Goal: Check status: Check status

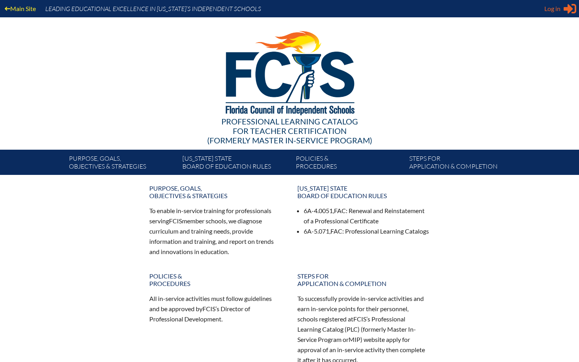
type input "[EMAIL_ADDRESS][DOMAIN_NAME]"
click at [566, 11] on icon "Sign in or register" at bounding box center [570, 8] width 13 height 13
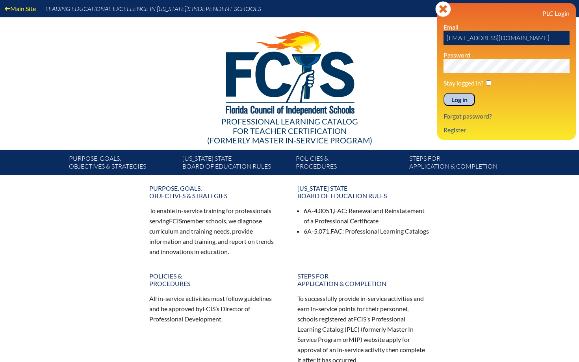
click at [486, 80] on p "Stay logged in?" at bounding box center [506, 82] width 126 height 7
click at [489, 83] on input "checkbox" at bounding box center [488, 82] width 5 height 5
checkbox input "true"
click at [467, 104] on input "Log in" at bounding box center [459, 99] width 32 height 13
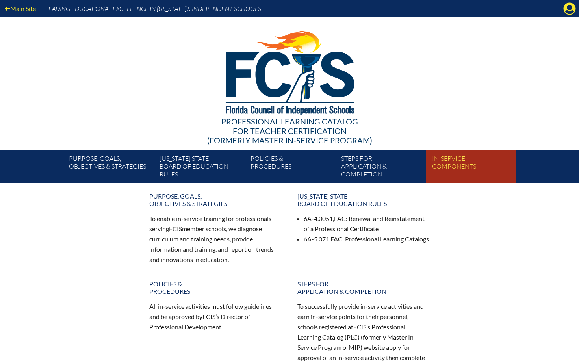
click at [457, 168] on link "In-service components" at bounding box center [474, 168] width 91 height 30
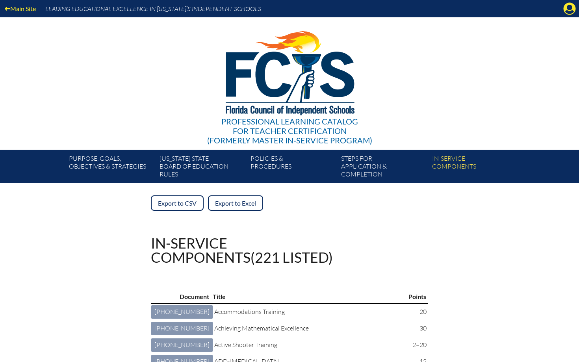
click at [567, 15] on div "Main Site Leading Educational Excellence in Florida’s Independent Schools" at bounding box center [289, 8] width 579 height 17
click at [568, 13] on icon "Manage account" at bounding box center [569, 8] width 13 height 13
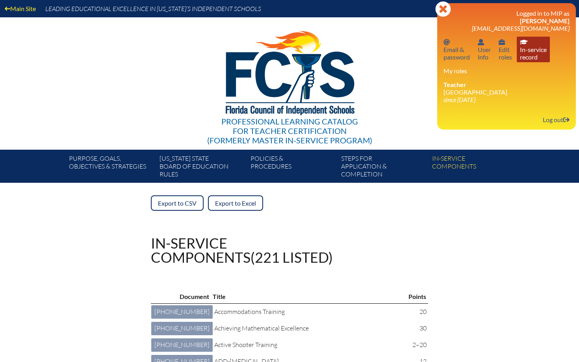
click at [538, 52] on link "In-service record In-service record" at bounding box center [533, 50] width 33 height 26
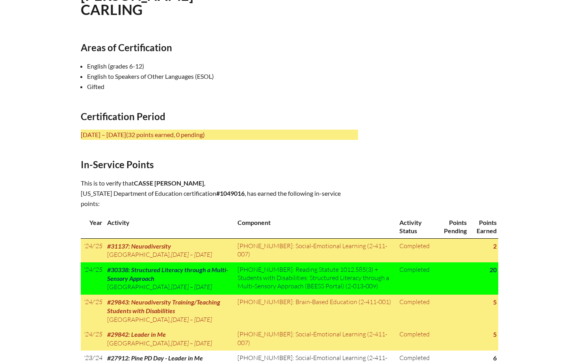
scroll to position [254, 0]
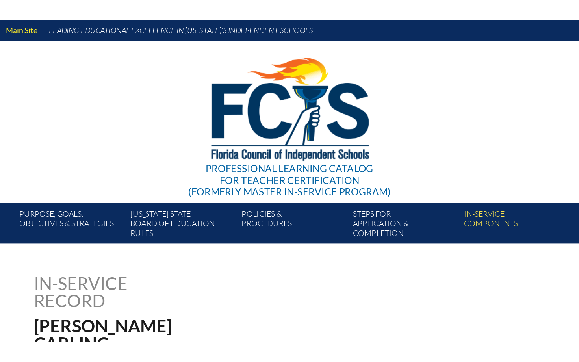
scroll to position [254, 0]
